Goal: Contribute content: Add original content to the website for others to see

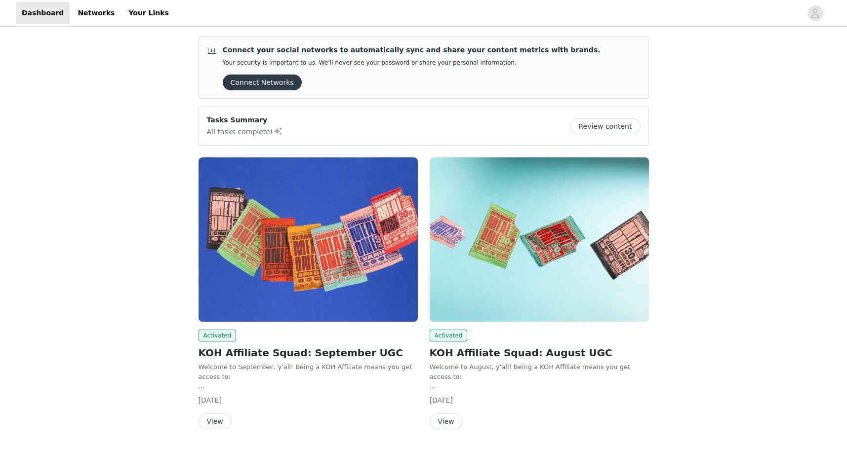
click at [596, 126] on button "Review content" at bounding box center [605, 127] width 70 height 16
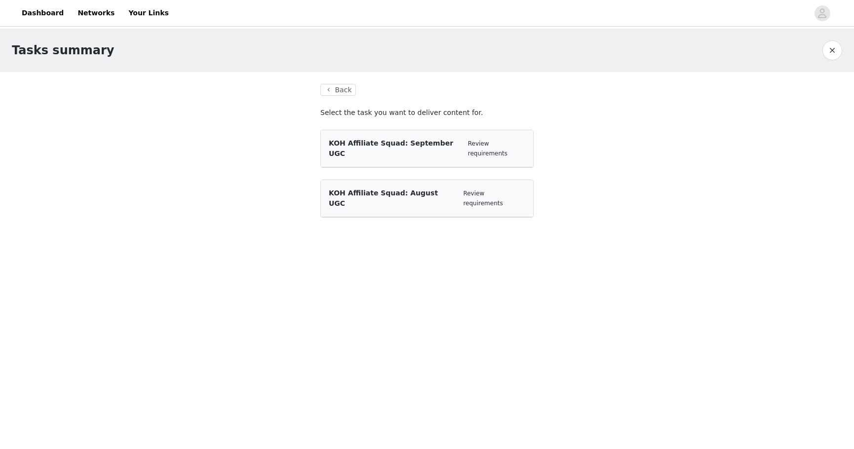
click at [382, 146] on span "KOH Affiliate Squad: September UGC" at bounding box center [391, 148] width 124 height 18
click at [487, 148] on div "KOH Affiliate Squad: September UGC Review requirements" at bounding box center [427, 148] width 197 height 21
click at [489, 143] on link "Review requirements" at bounding box center [488, 148] width 40 height 17
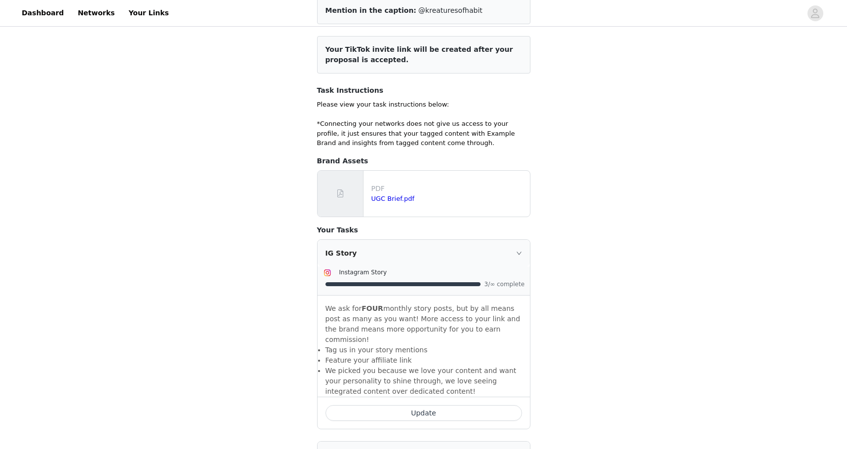
scroll to position [152, 0]
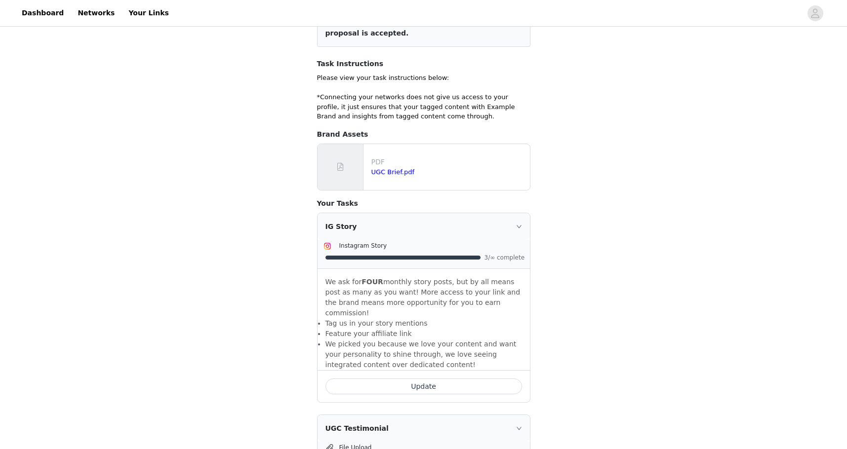
click at [384, 379] on button "Update" at bounding box center [423, 387] width 197 height 16
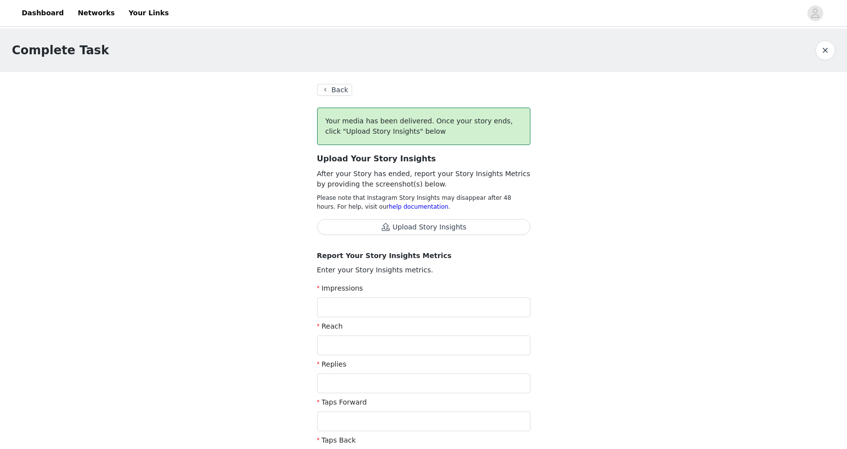
click at [330, 94] on button "Back" at bounding box center [335, 90] width 36 height 12
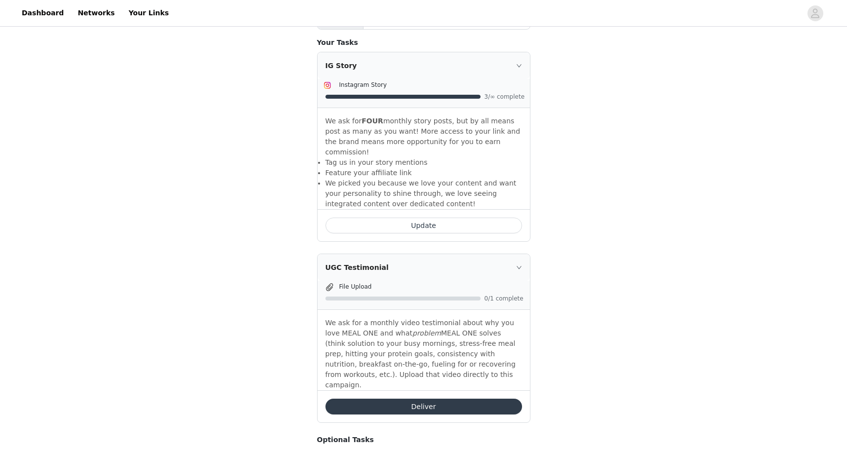
scroll to position [509, 0]
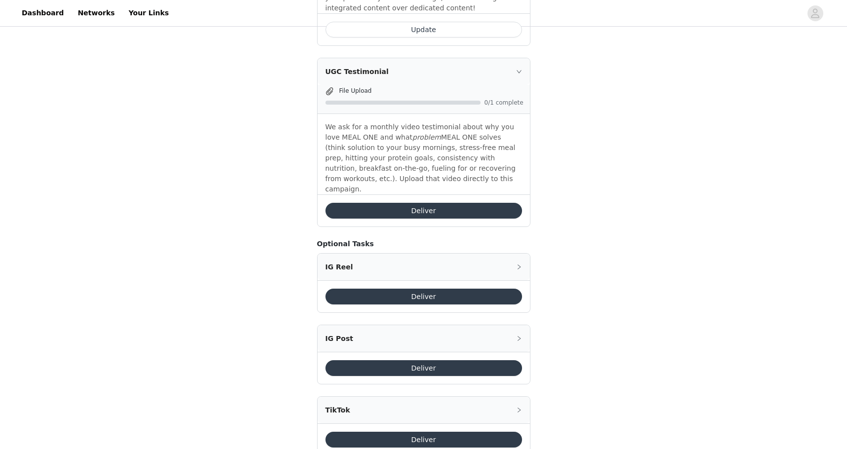
click at [399, 203] on button "Deliver" at bounding box center [423, 211] width 197 height 16
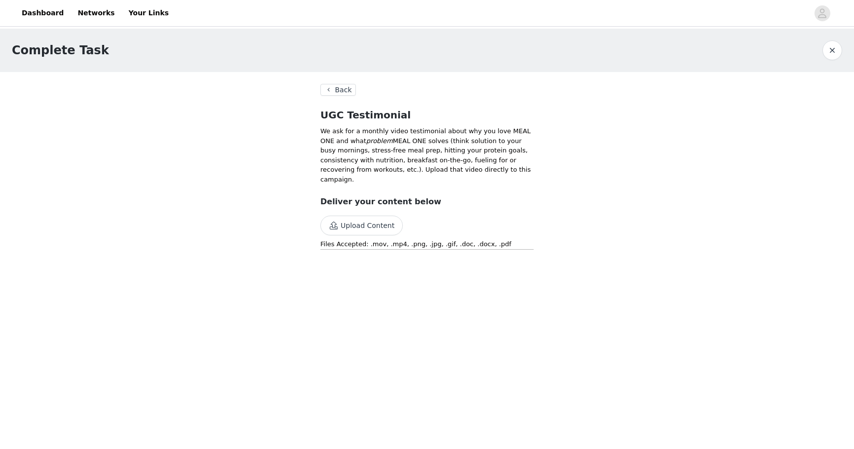
click at [348, 226] on button "Upload Content" at bounding box center [361, 226] width 82 height 20
